Goal: Find specific page/section: Find specific page/section

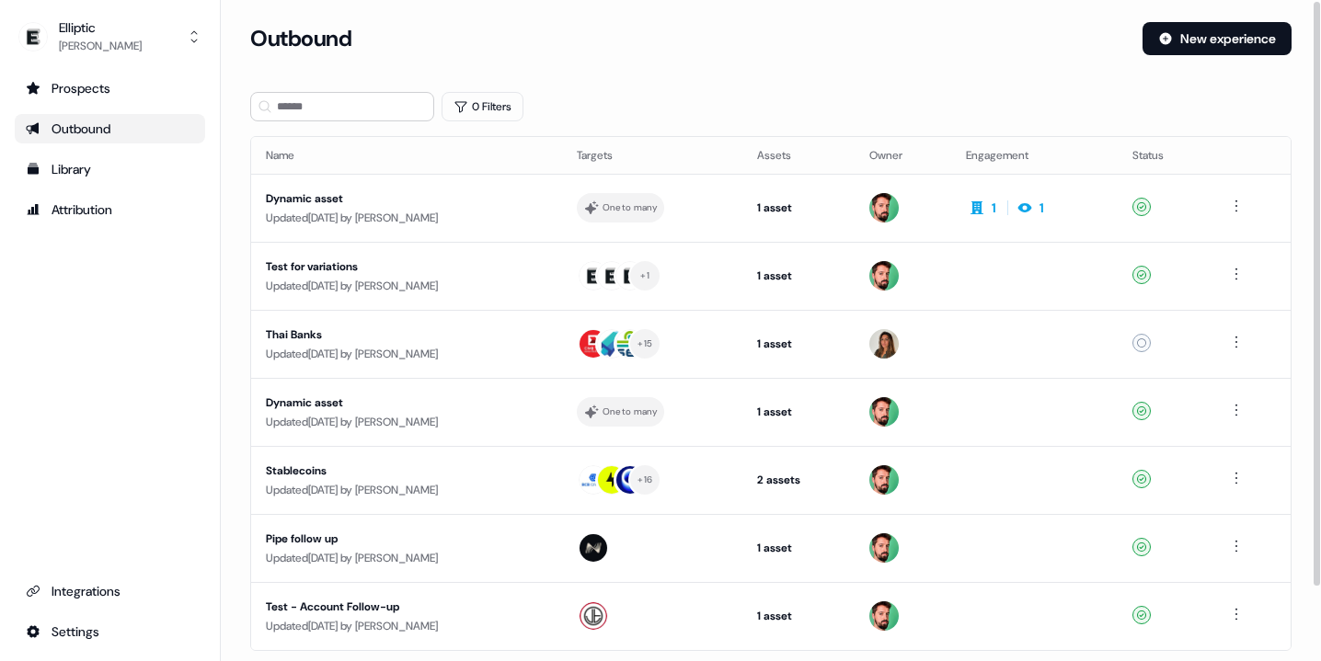
scroll to position [85, 0]
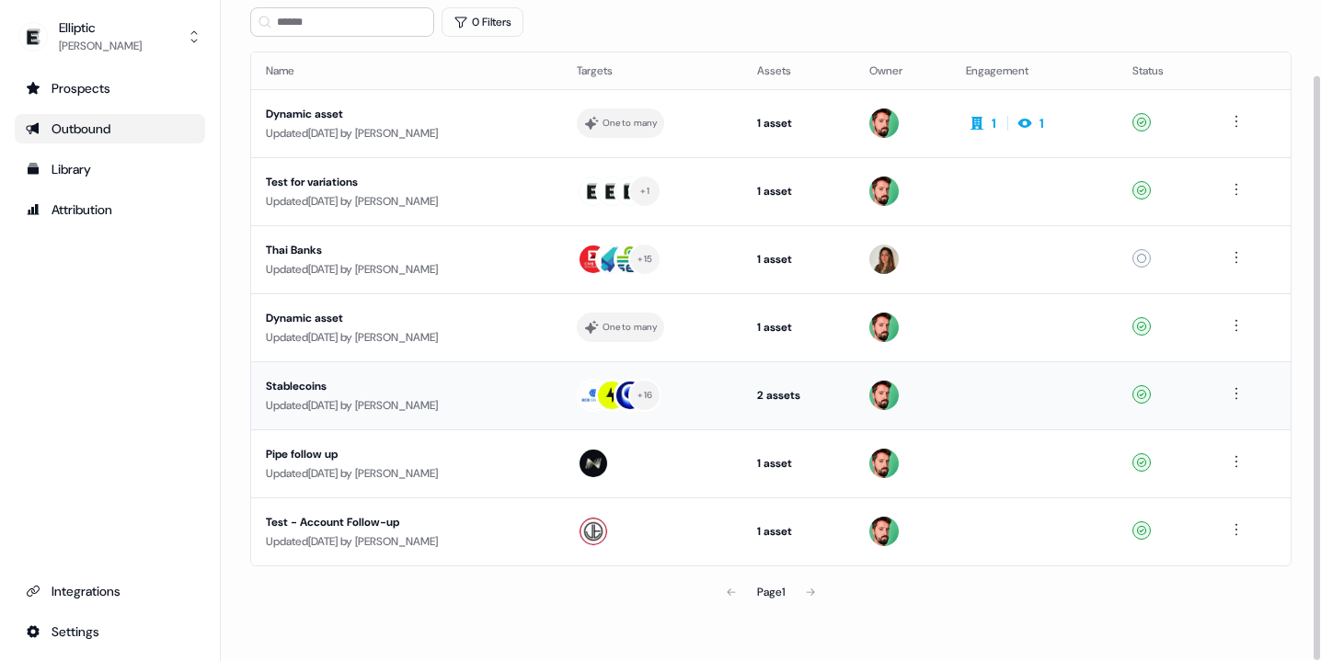
click at [283, 378] on div "Stablecoins" at bounding box center [406, 386] width 281 height 18
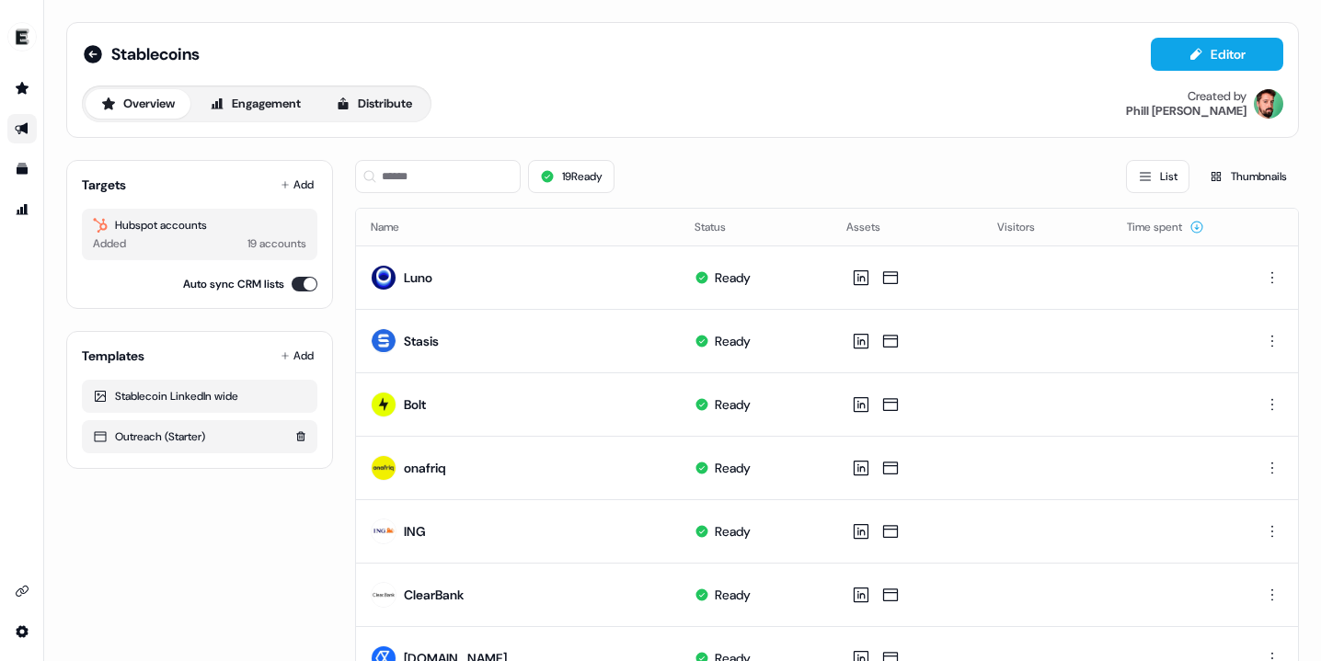
click at [198, 442] on div "Outreach (Starter)" at bounding box center [199, 437] width 213 height 18
click at [300, 107] on button "Engagement" at bounding box center [255, 103] width 122 height 29
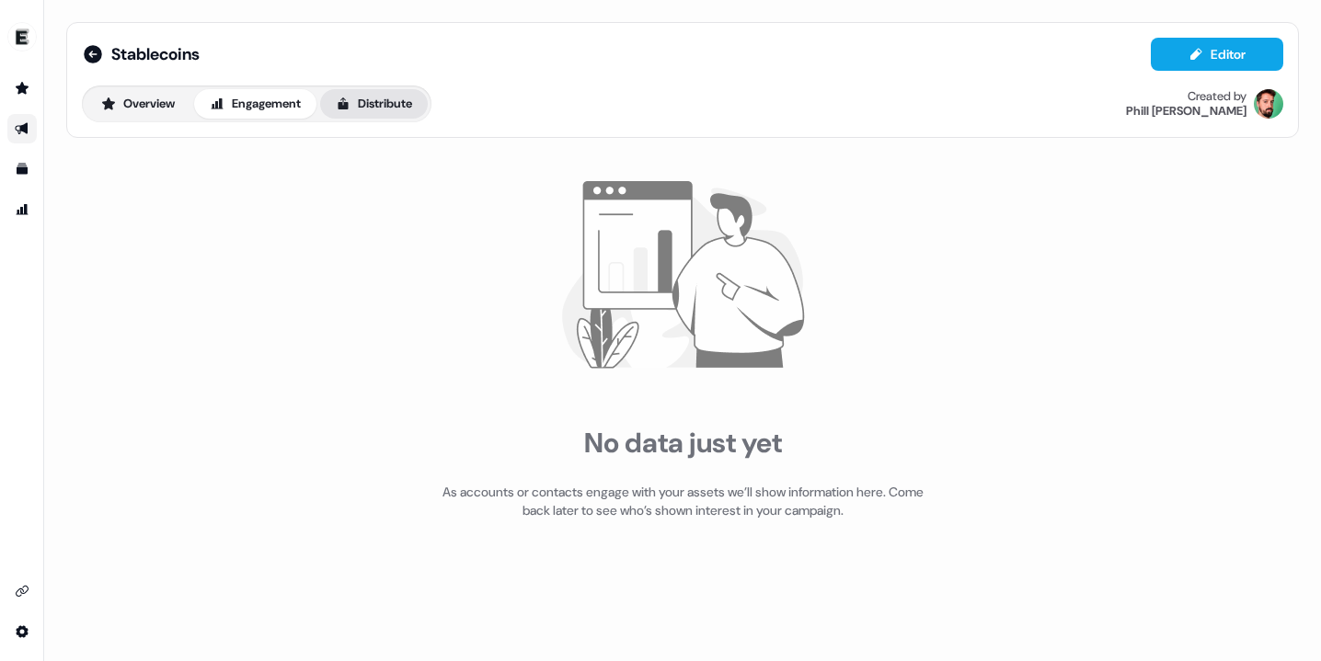
click at [363, 107] on button "Distribute" at bounding box center [374, 103] width 108 height 29
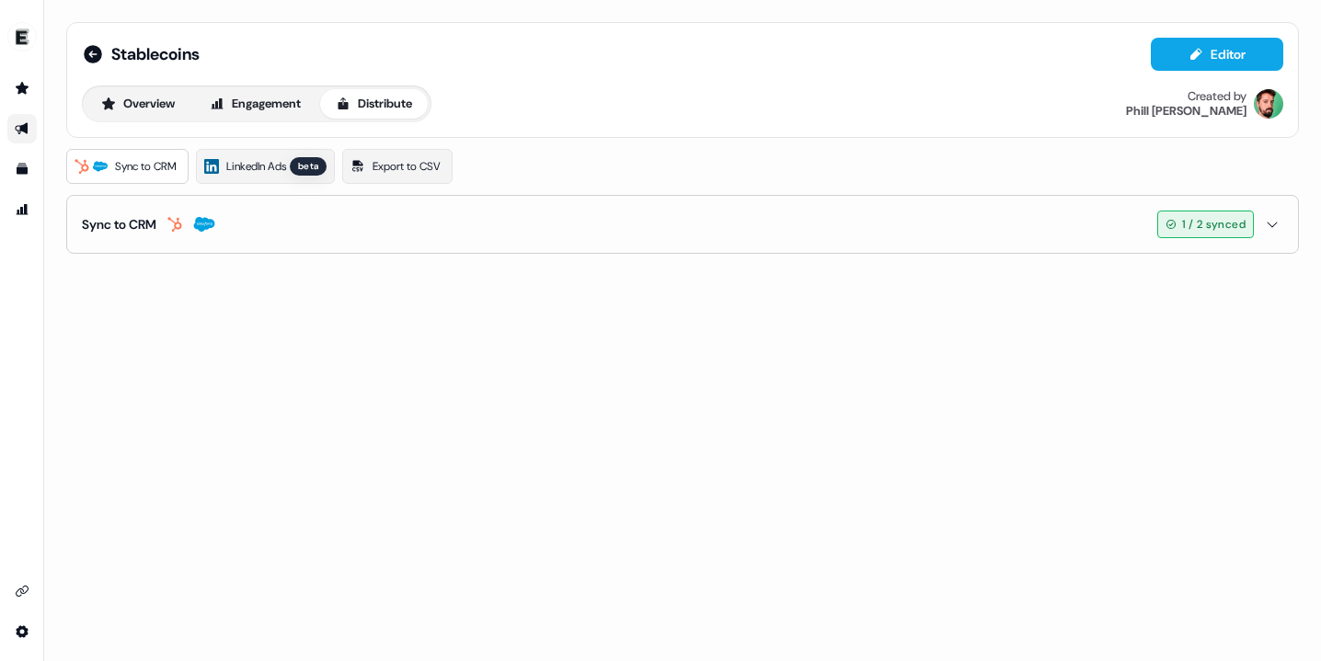
click at [1156, 33] on div "Stablecoins Editor Overview Engagement Distribute Created by [PERSON_NAME]" at bounding box center [682, 80] width 1232 height 116
click at [1213, 49] on button "Editor" at bounding box center [1216, 54] width 132 height 33
